Goal: Entertainment & Leisure: Consume media (video, audio)

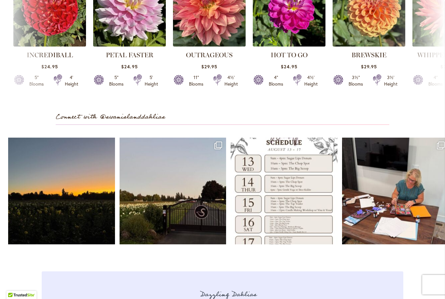
scroll to position [1807, 0]
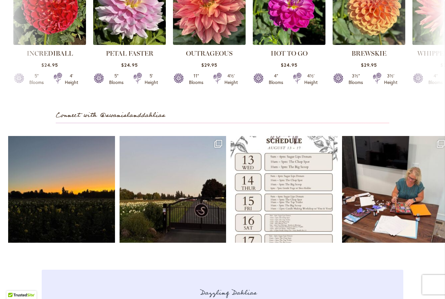
click at [313, 217] on link "Open" at bounding box center [283, 189] width 107 height 107
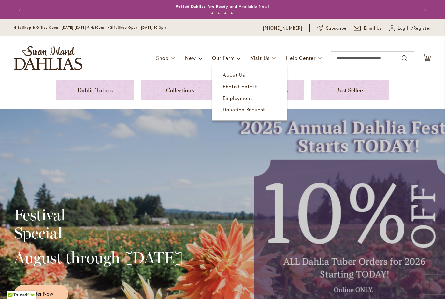
click at [252, 87] on span "Photo Contest" at bounding box center [240, 86] width 34 height 7
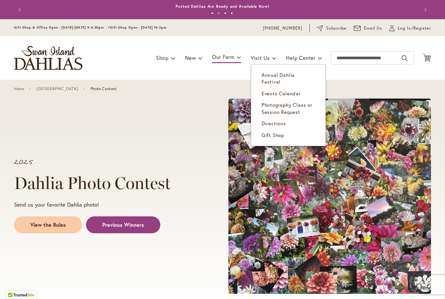
click at [293, 78] on span "Annual Dahlia Festival" at bounding box center [277, 78] width 33 height 13
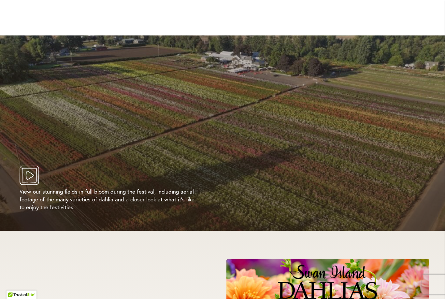
scroll to position [1201, 0]
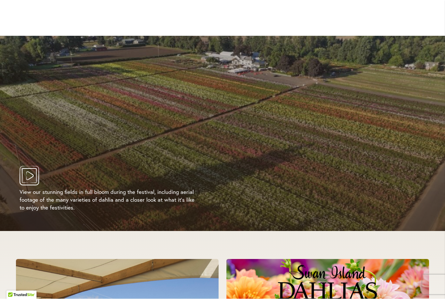
click at [35, 166] on icon "Play Video" at bounding box center [30, 176] width 20 height 20
click at [34, 168] on icon "Play Video" at bounding box center [30, 176] width 20 height 20
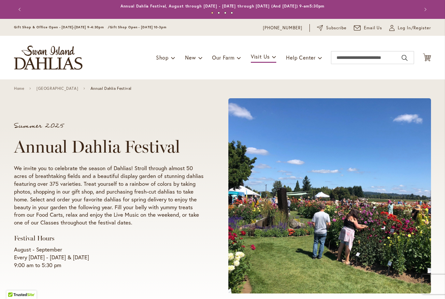
scroll to position [0, 0]
click at [405, 169] on span at bounding box center [329, 196] width 202 height 195
click at [403, 163] on span at bounding box center [329, 196] width 202 height 195
